Goal: Information Seeking & Learning: Learn about a topic

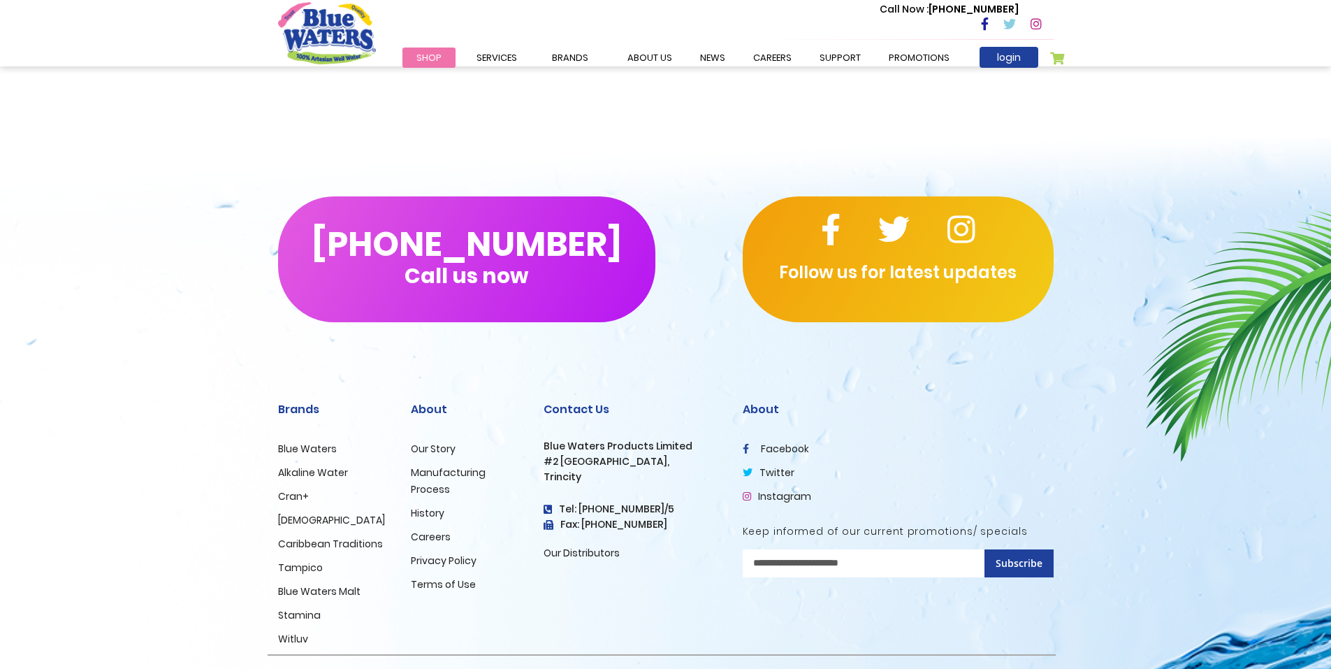
scroll to position [2016, 0]
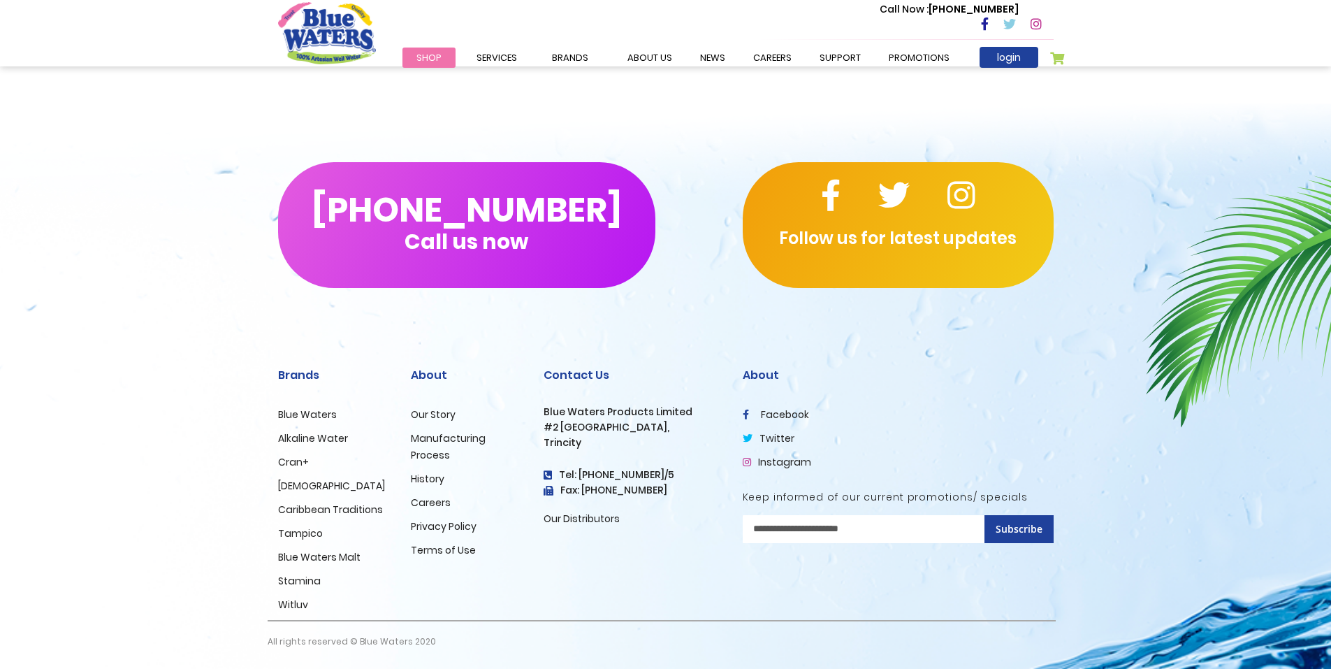
click at [433, 477] on link "History" at bounding box center [428, 479] width 34 height 14
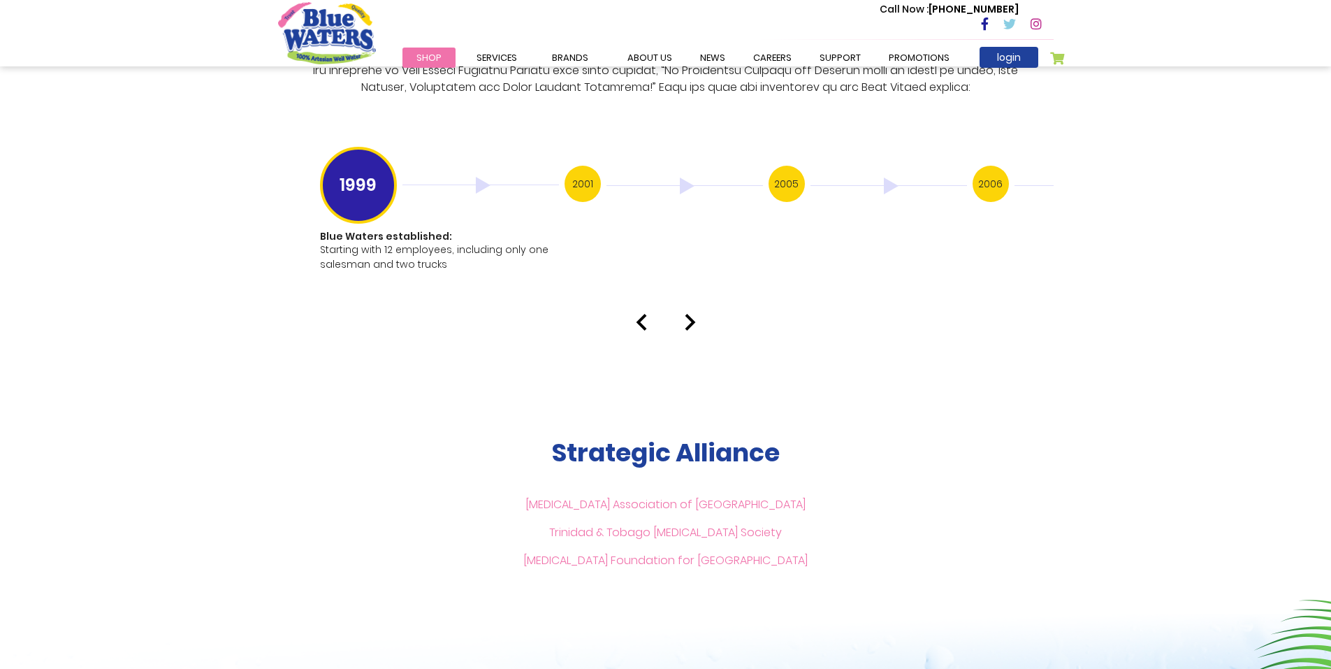
scroll to position [2499, 0]
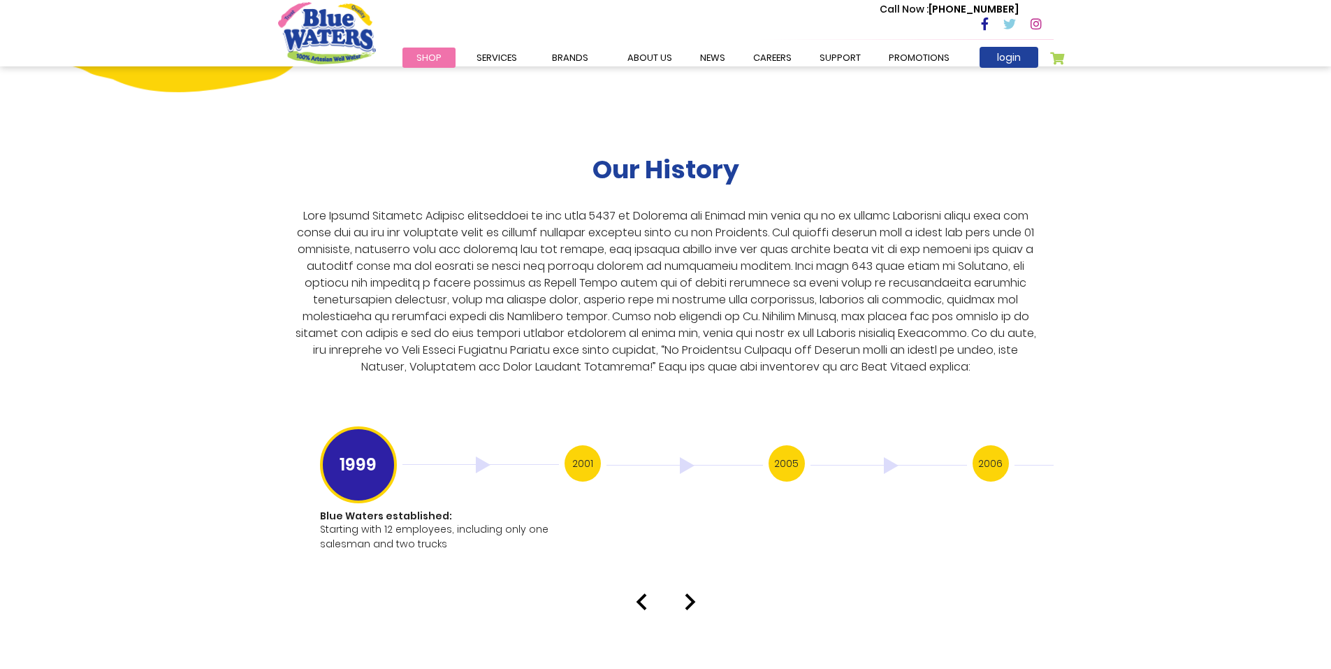
click at [688, 593] on img at bounding box center [690, 601] width 11 height 17
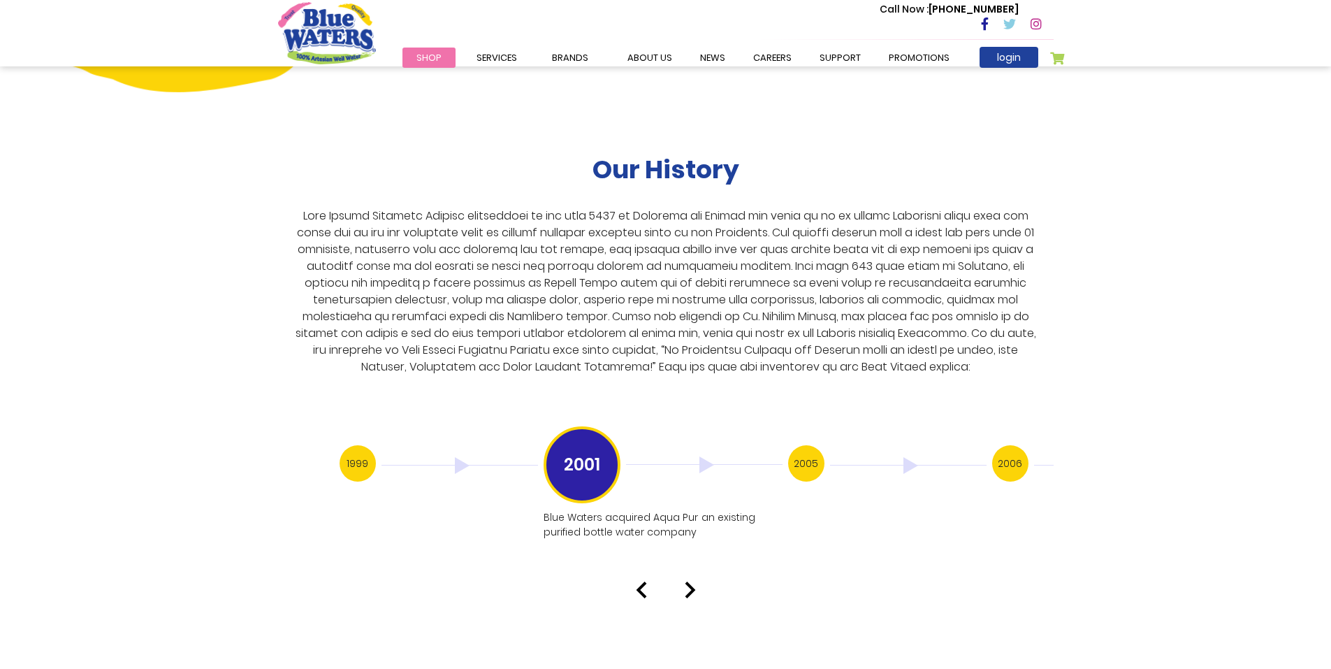
click at [689, 583] on img at bounding box center [690, 589] width 11 height 17
click at [690, 596] on img at bounding box center [690, 604] width 11 height 17
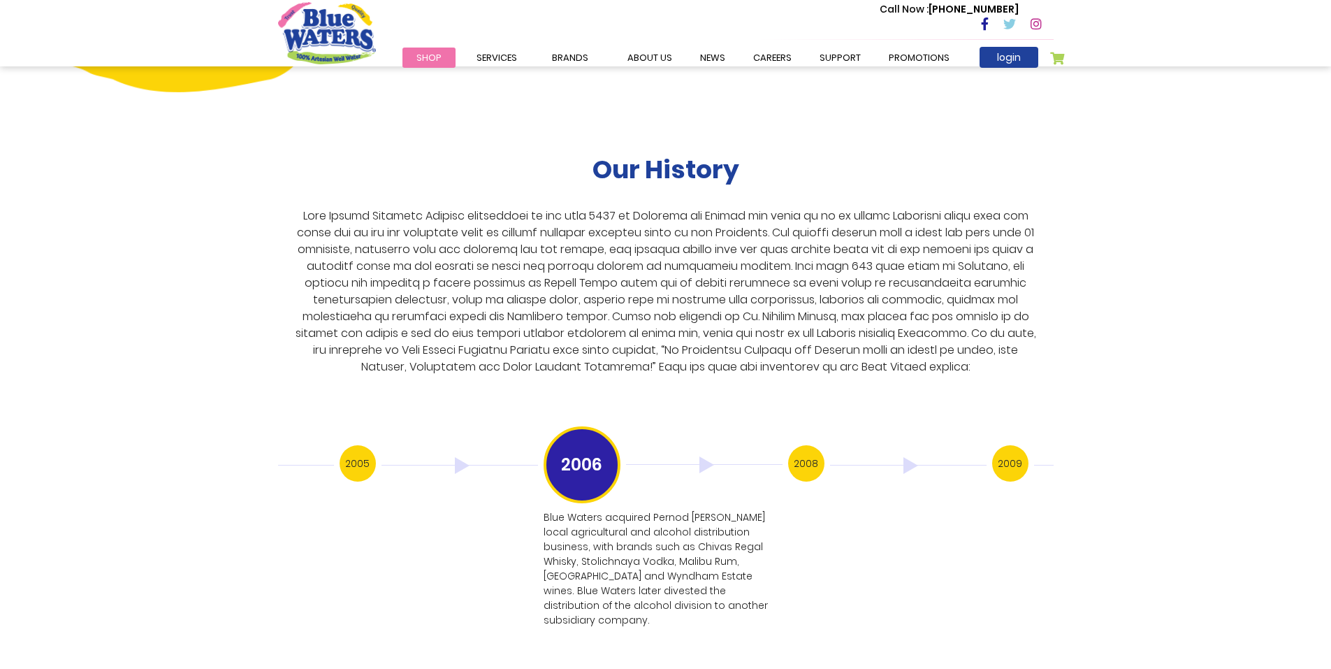
click at [690, 586] on p "Blue Waters acquired Pernod [PERSON_NAME] local agricultural and alcohol distri…" at bounding box center [662, 568] width 236 height 117
click at [692, 668] on img at bounding box center [690, 677] width 11 height 17
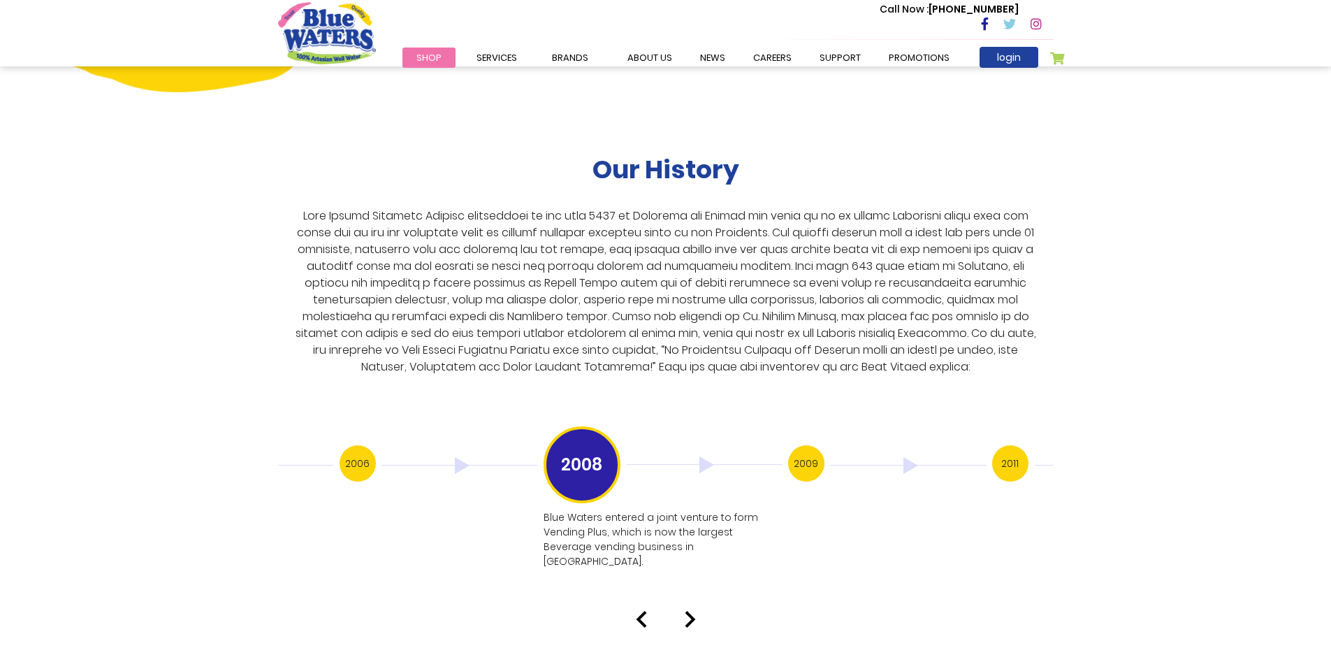
click at [686, 611] on img at bounding box center [690, 619] width 11 height 17
click at [689, 581] on img at bounding box center [690, 589] width 11 height 17
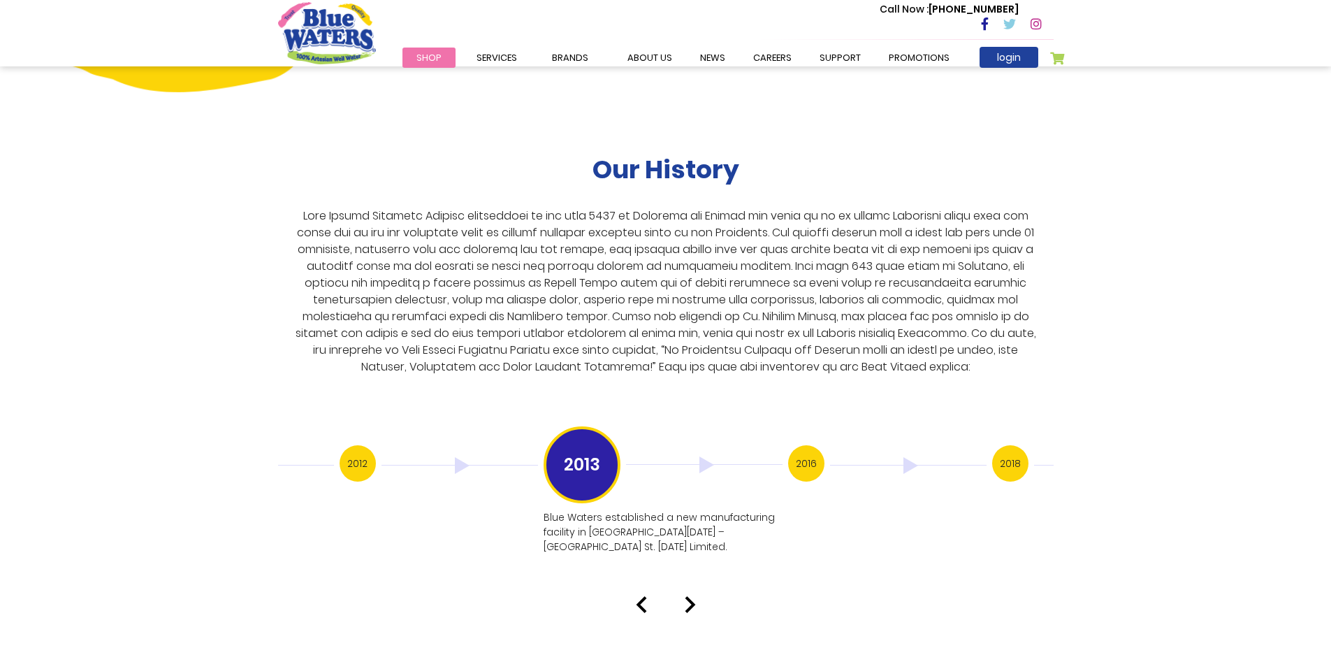
click at [689, 596] on img at bounding box center [690, 604] width 11 height 17
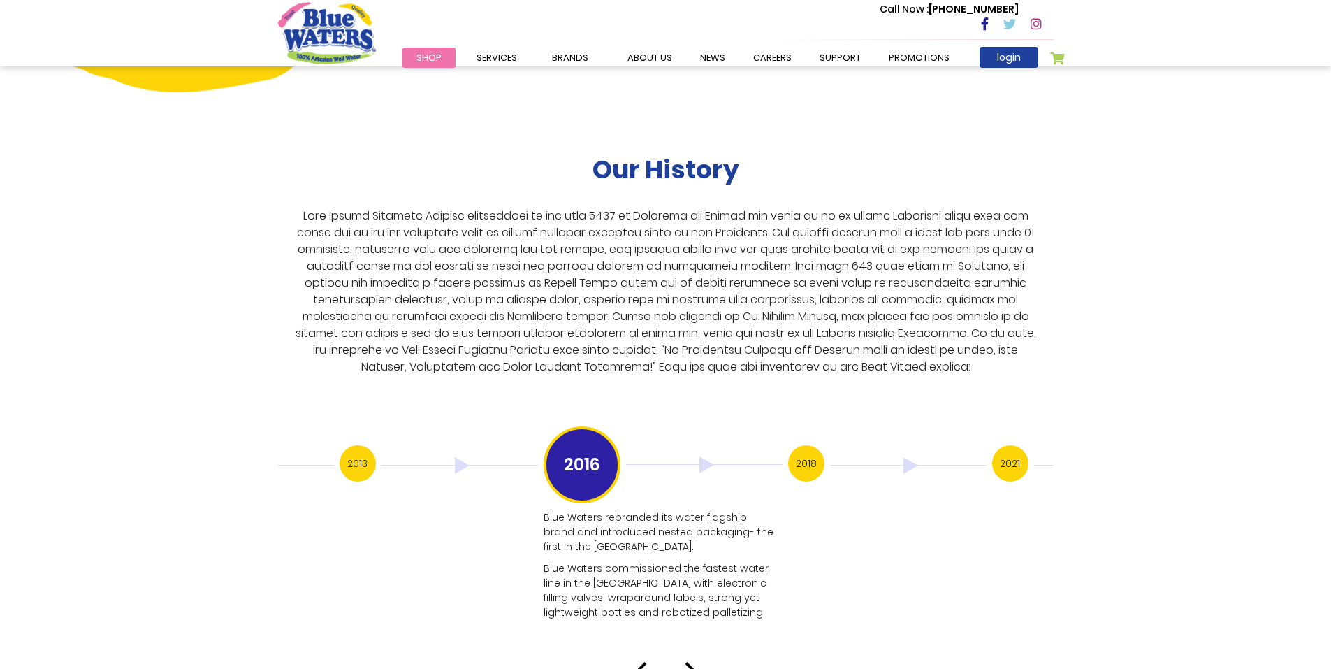
click at [689, 662] on img at bounding box center [690, 670] width 11 height 17
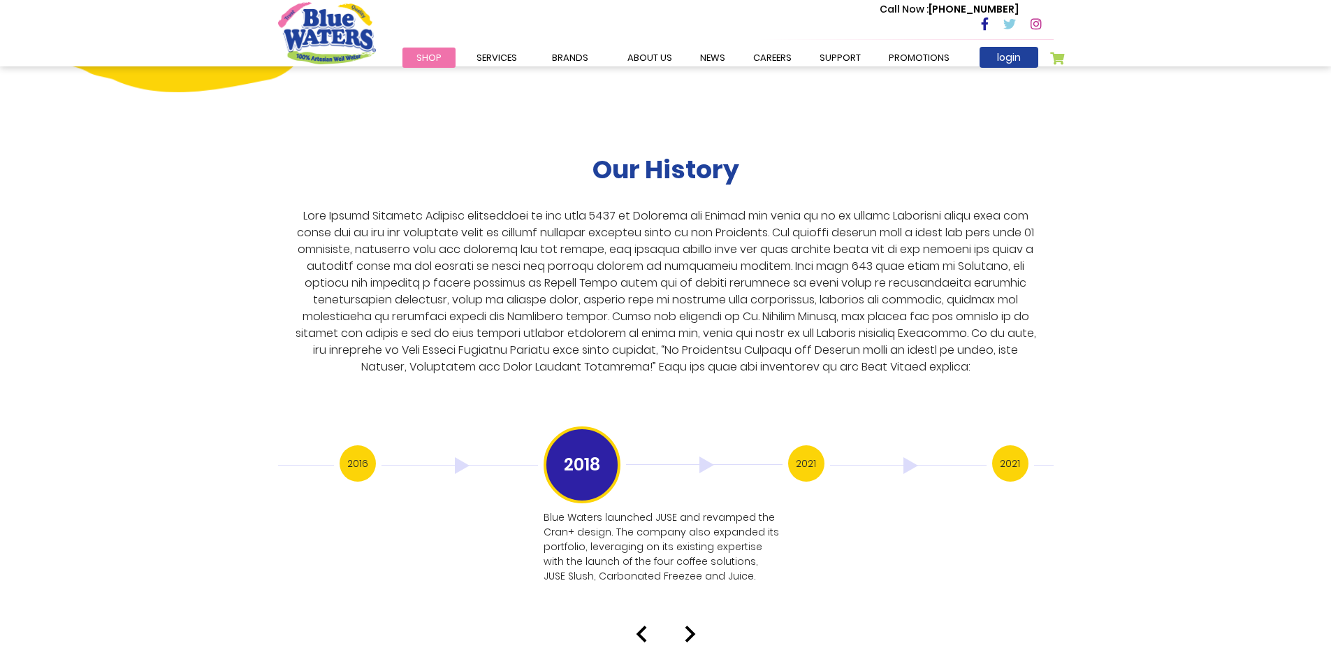
click at [692, 625] on img at bounding box center [690, 633] width 11 height 17
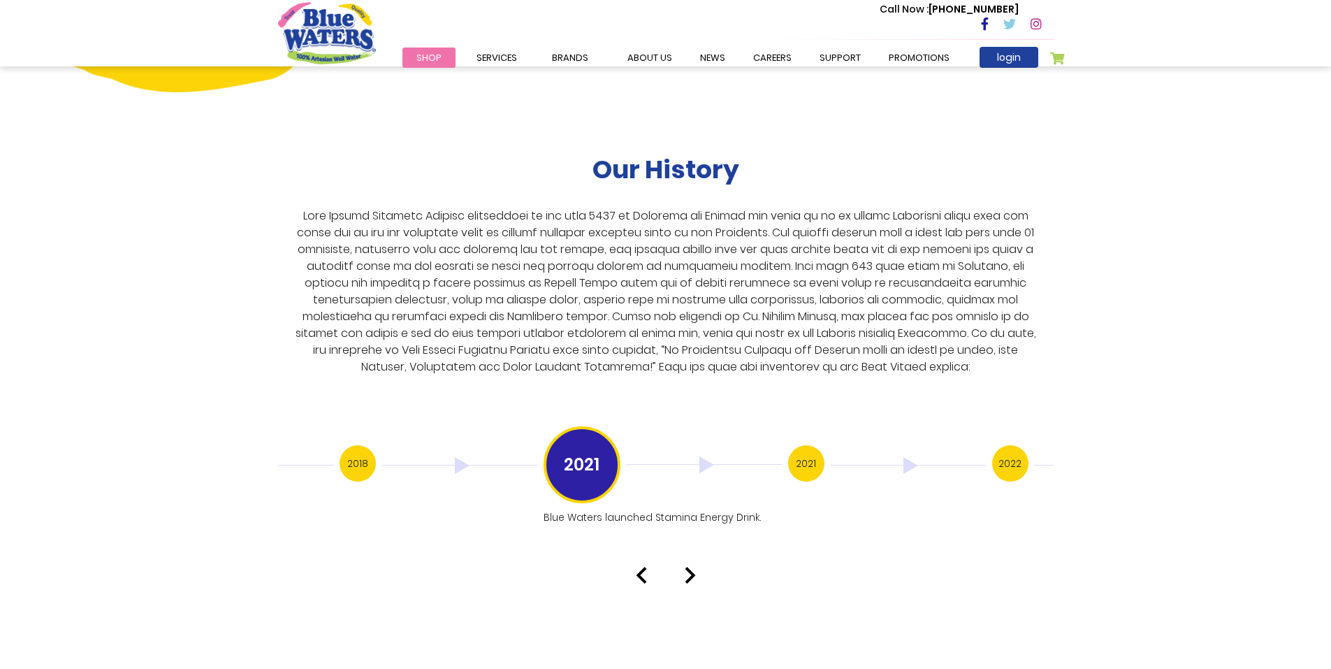
click at [692, 567] on img at bounding box center [690, 575] width 11 height 17
click at [695, 596] on img at bounding box center [690, 604] width 11 height 17
click at [697, 567] on div at bounding box center [666, 575] width 797 height 17
click at [692, 567] on img at bounding box center [690, 575] width 11 height 17
click at [693, 581] on img at bounding box center [690, 589] width 11 height 17
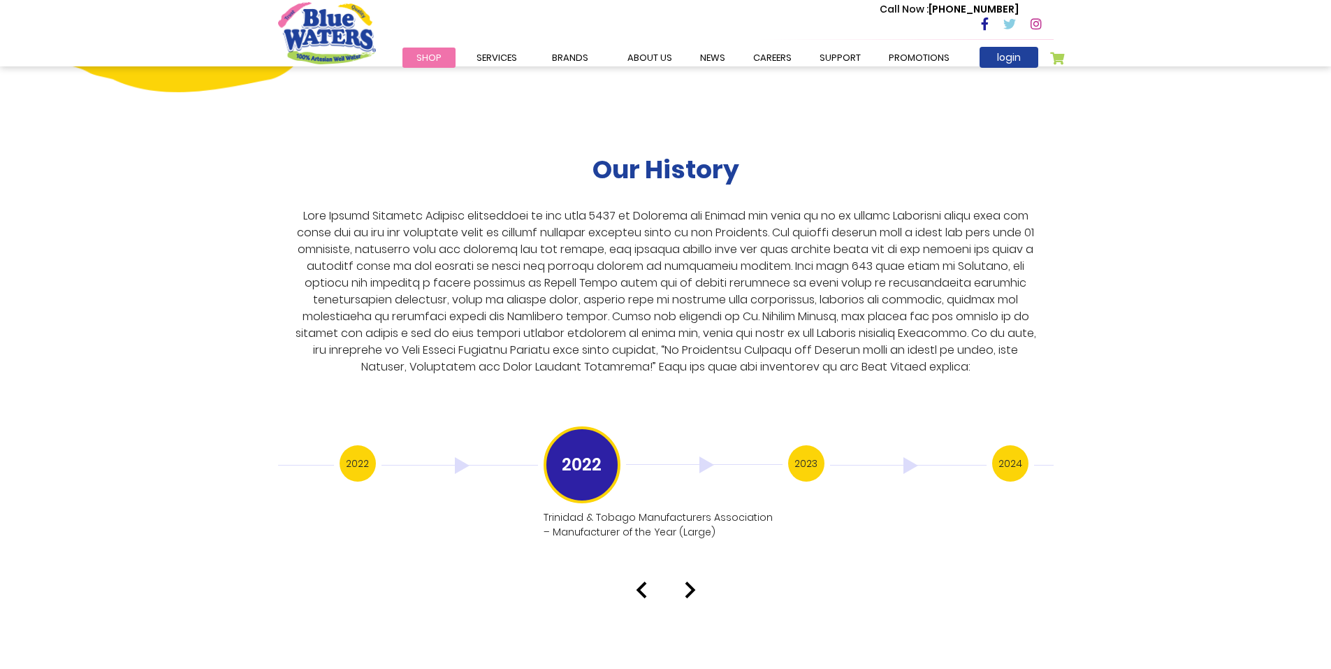
click at [693, 581] on img at bounding box center [690, 589] width 11 height 17
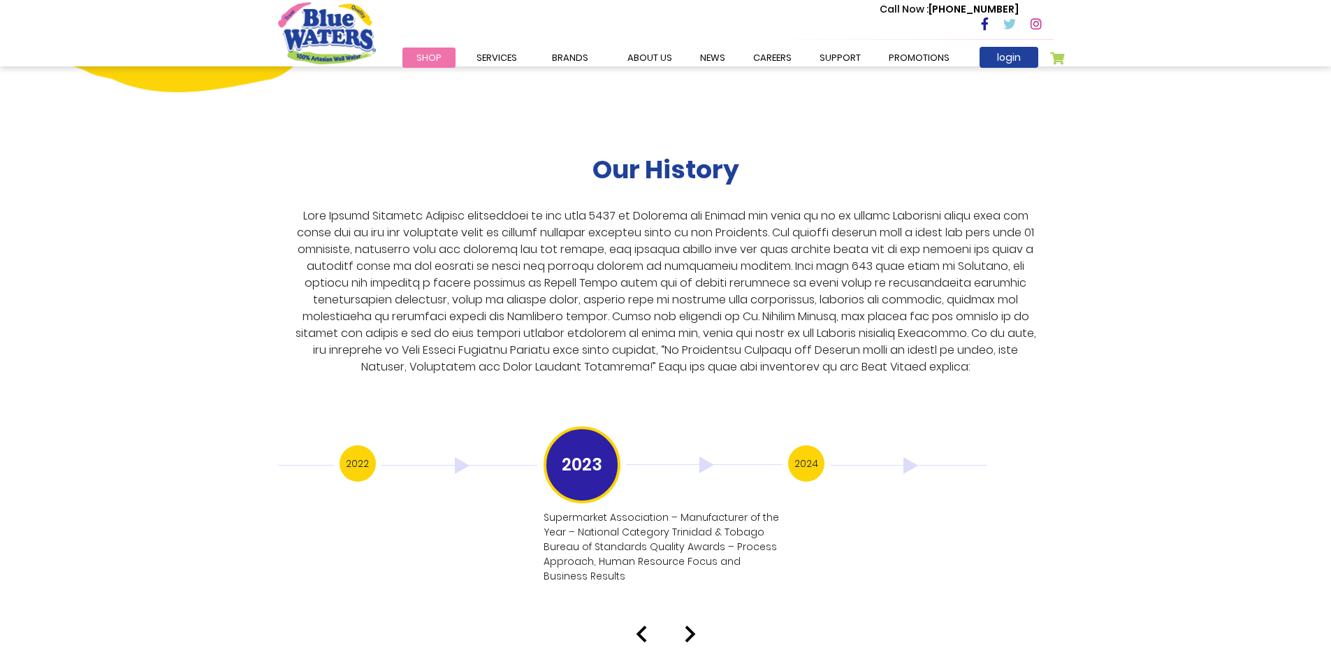
click at [688, 625] on img at bounding box center [690, 633] width 11 height 17
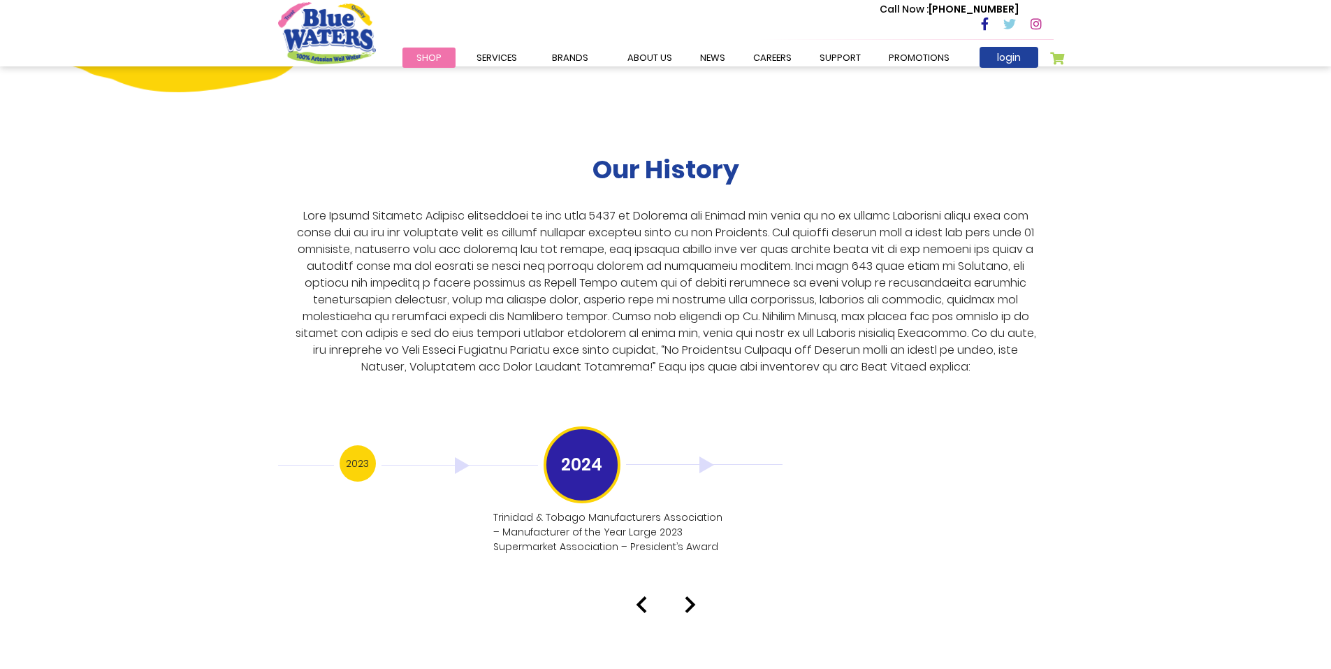
click at [686, 596] on img at bounding box center [690, 604] width 11 height 17
click at [692, 596] on img at bounding box center [690, 604] width 11 height 17
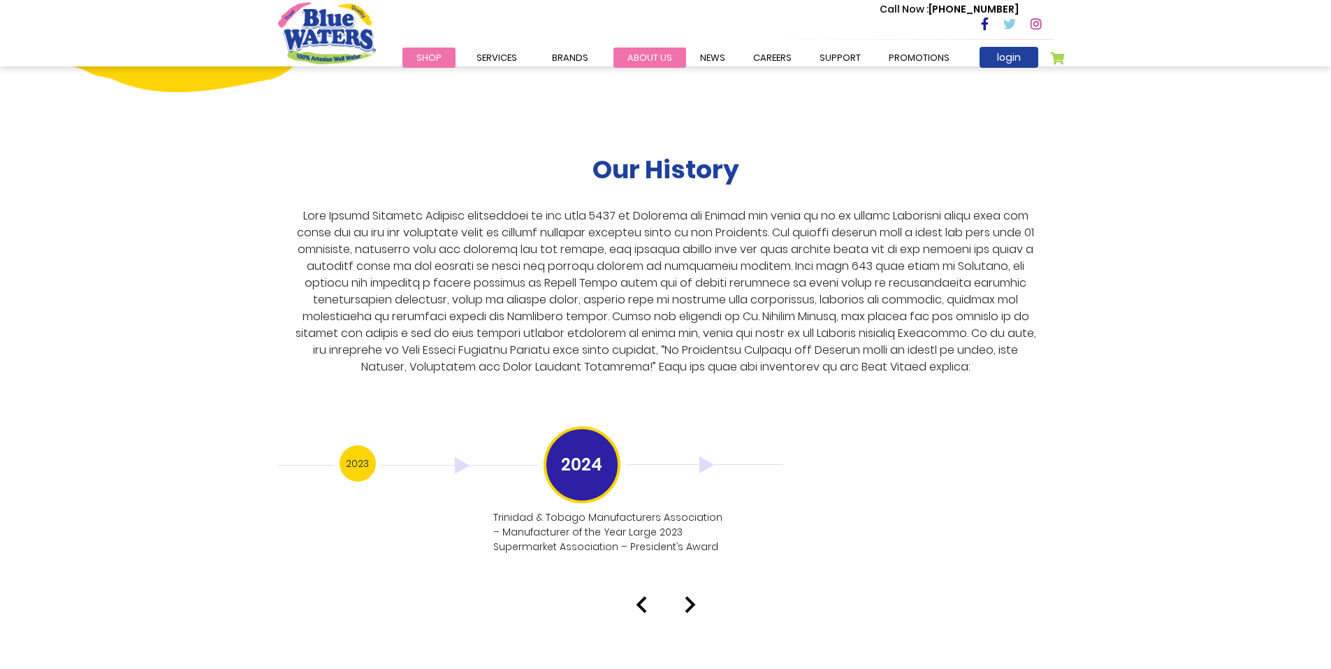
click at [648, 59] on link "about us" at bounding box center [649, 58] width 73 height 20
